Goal: Navigation & Orientation: Find specific page/section

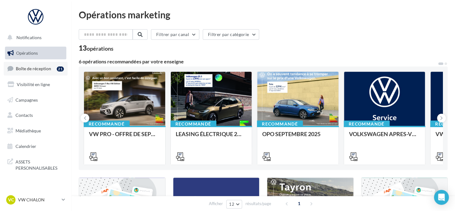
click at [30, 69] on span "Boîte de réception" at bounding box center [33, 68] width 35 height 5
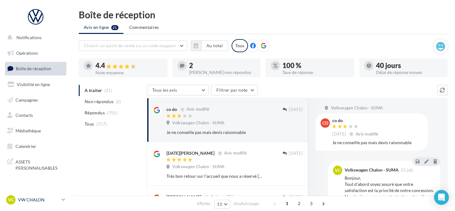
click at [58, 194] on link "VC VW CHALON vw-cha-dup" at bounding box center [35, 199] width 61 height 12
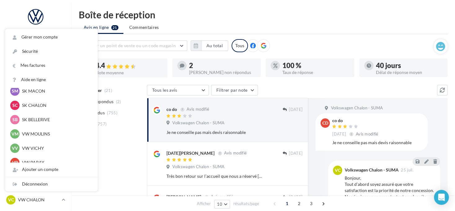
scroll to position [155, 0]
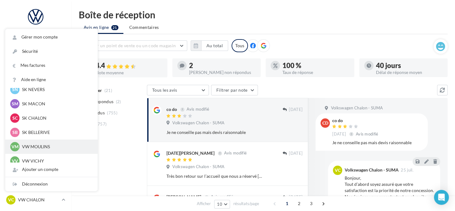
click at [47, 148] on p "VW MOULINS" at bounding box center [56, 146] width 68 height 6
